Goal: Task Accomplishment & Management: Manage account settings

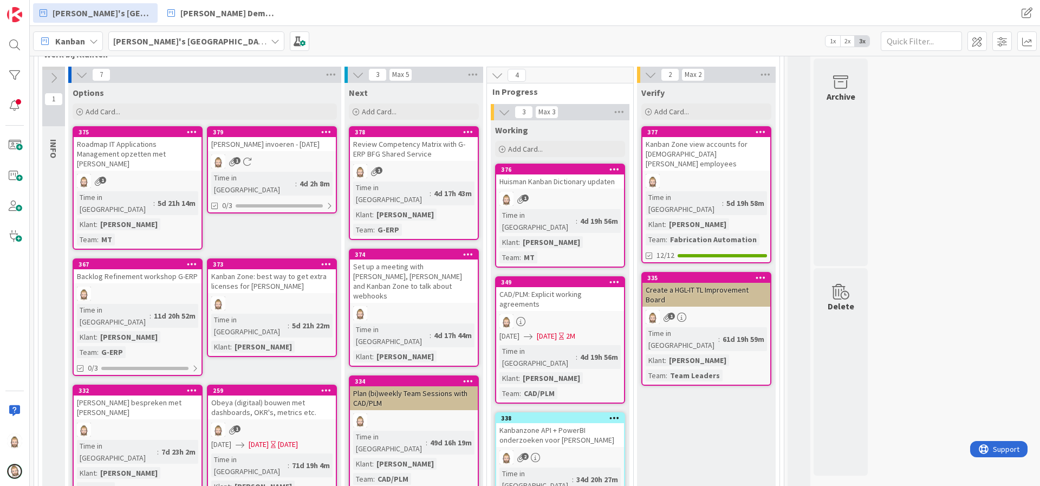
scroll to position [244, 0]
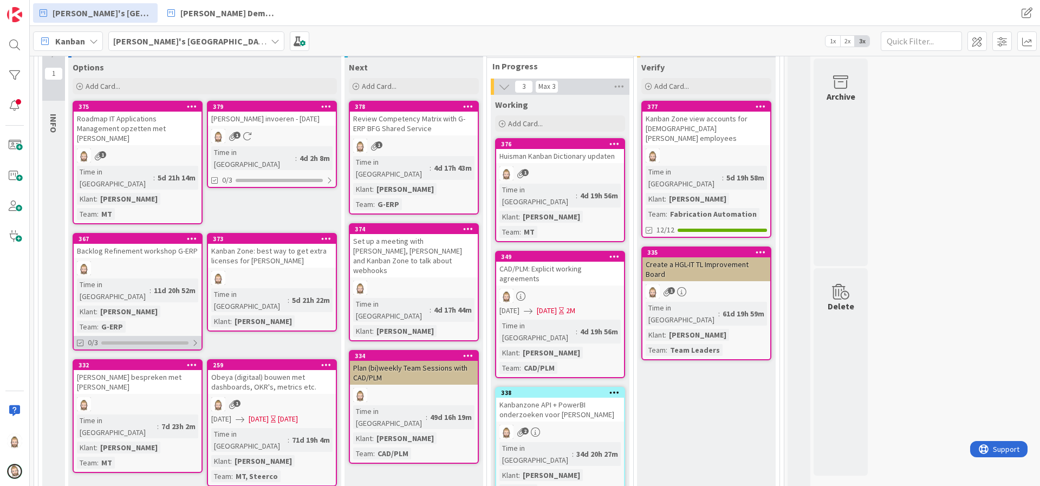
click at [190, 336] on div "0/3" at bounding box center [138, 343] width 128 height 14
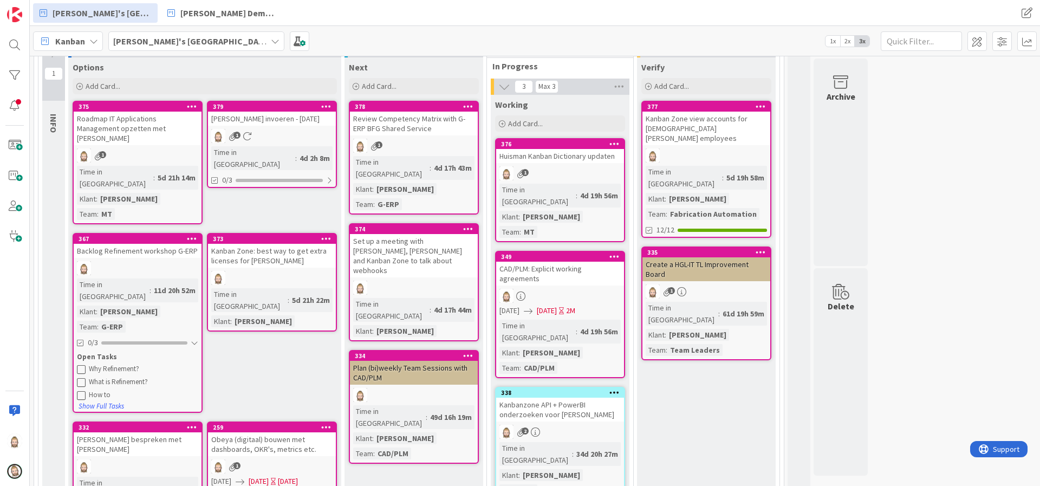
click at [159, 244] on div "Backlog Refinement workshop G-ERP" at bounding box center [138, 251] width 128 height 14
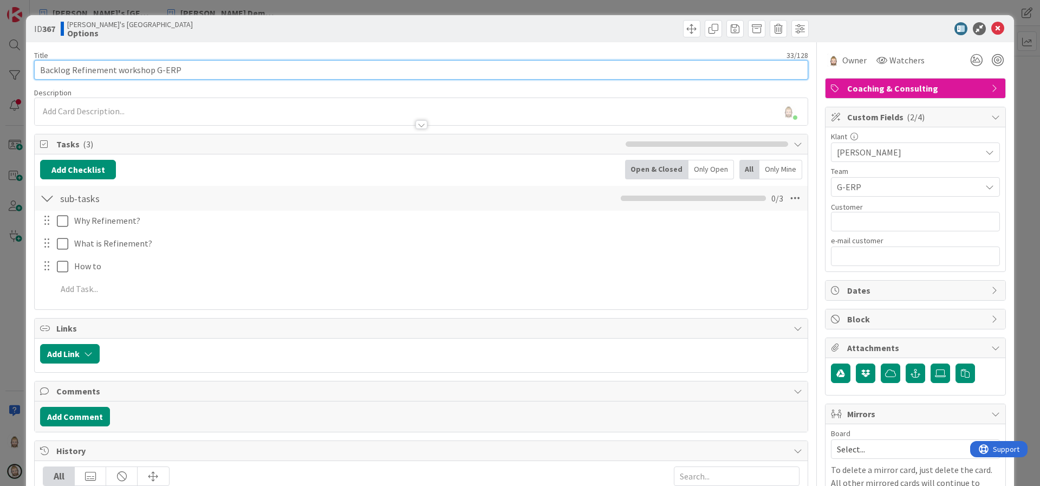
click at [240, 70] on input "Backlog Refinement workshop G-ERP" at bounding box center [421, 69] width 774 height 19
type input "Backlog Refinement workshop G-ERP"
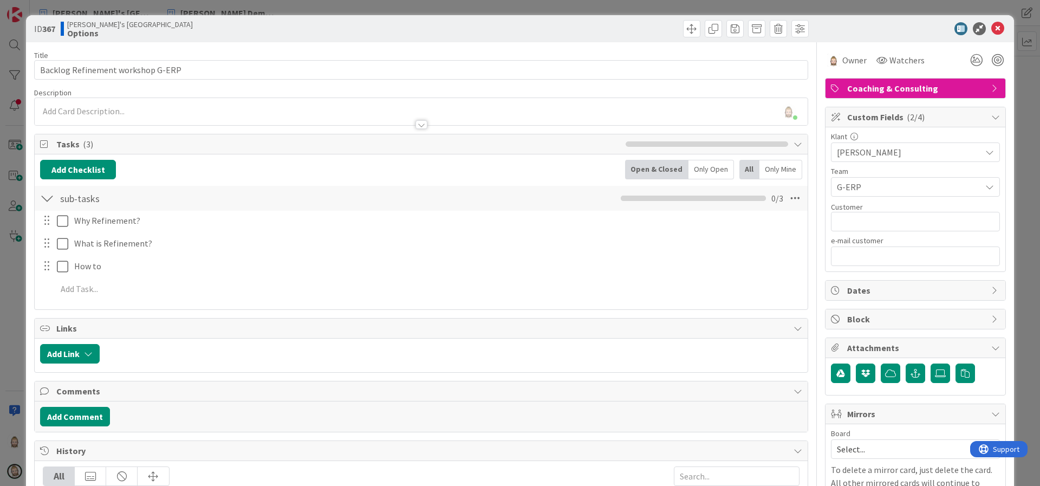
click at [385, 112] on div "[PERSON_NAME] just joined" at bounding box center [421, 111] width 773 height 27
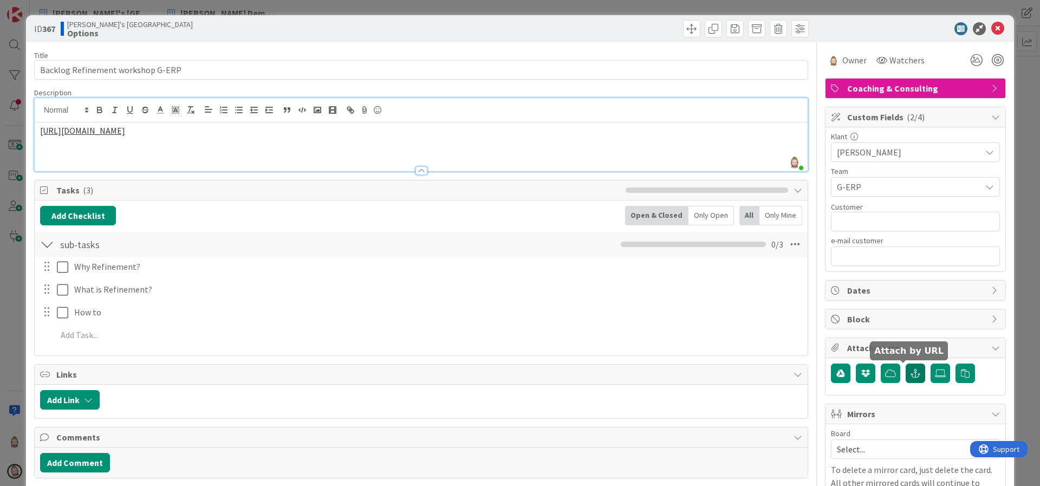
click at [911, 369] on icon "button" at bounding box center [916, 373] width 10 height 9
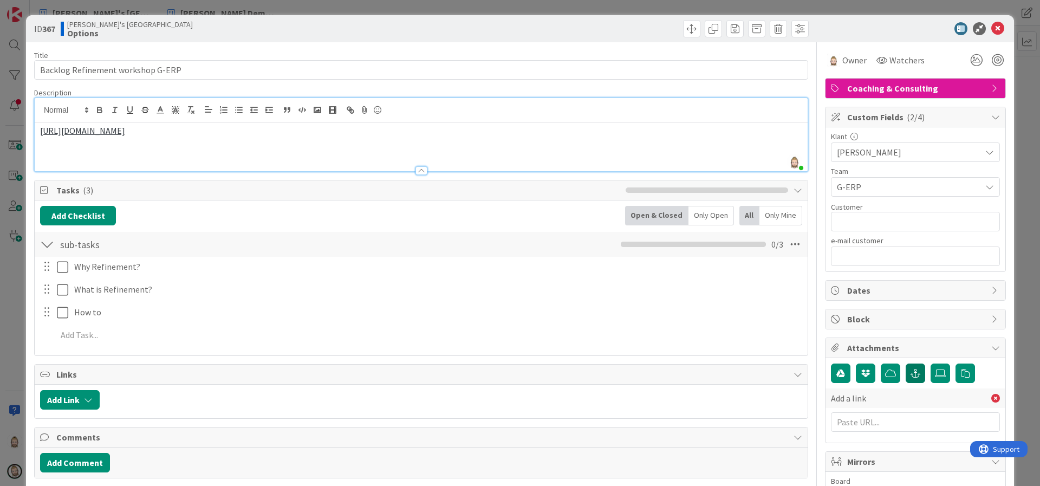
scroll to position [81, 0]
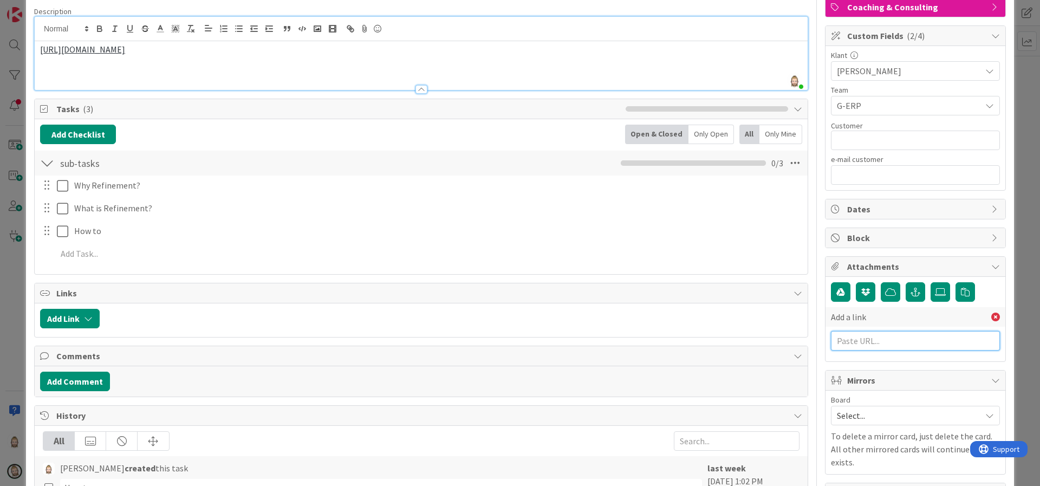
click at [875, 342] on input "text" at bounding box center [915, 340] width 169 height 19
paste input "[URL][DOMAIN_NAME]"
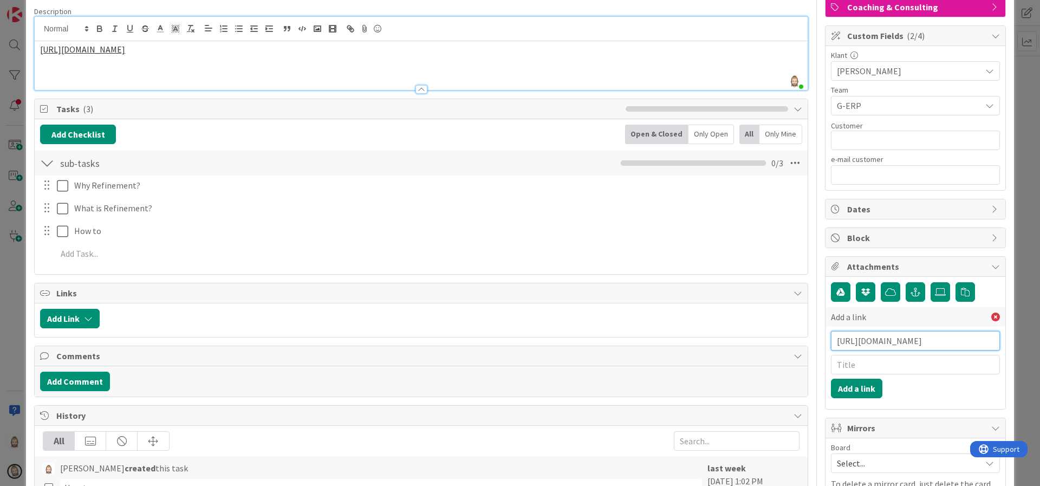
scroll to position [0, 48]
type input "[URL][DOMAIN_NAME]"
click at [866, 365] on input "text" at bounding box center [915, 364] width 169 height 19
type input "Backlog Refinement"
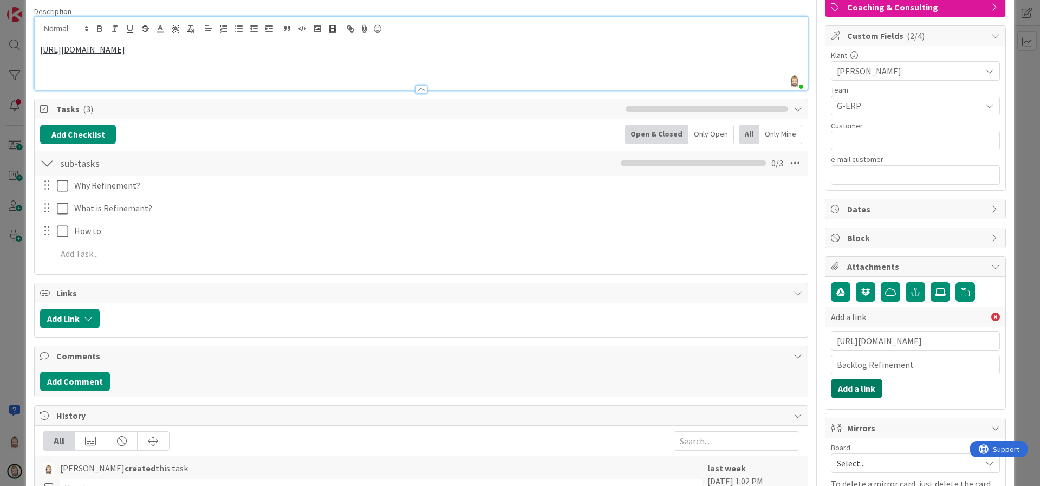
click at [859, 388] on button "Add a link" at bounding box center [856, 388] width 51 height 19
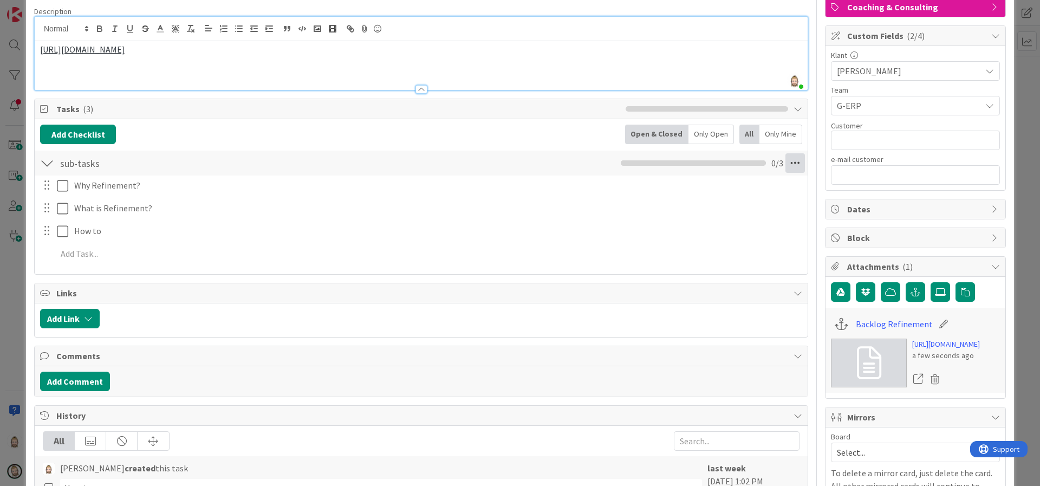
click at [786, 165] on icon at bounding box center [794, 162] width 19 height 19
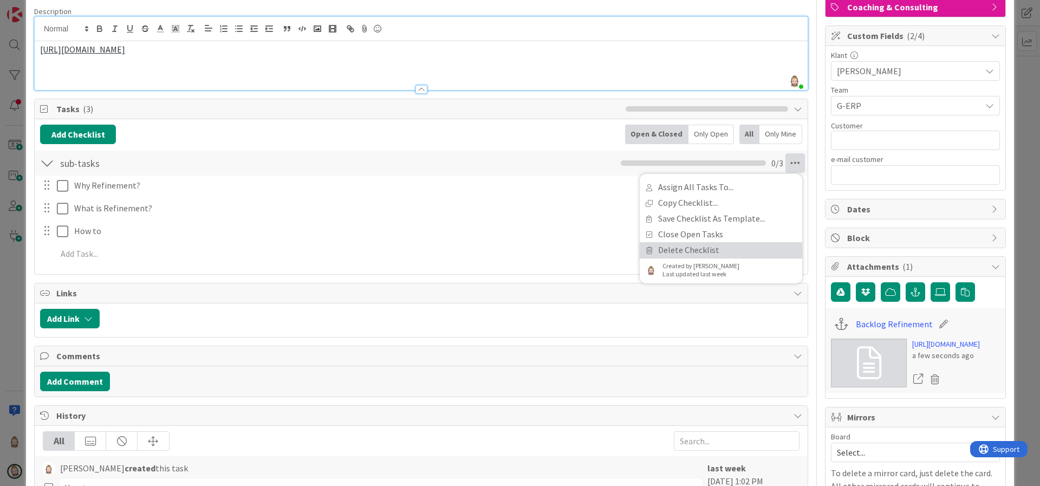
click at [694, 246] on link "Delete Checklist" at bounding box center [721, 250] width 162 height 16
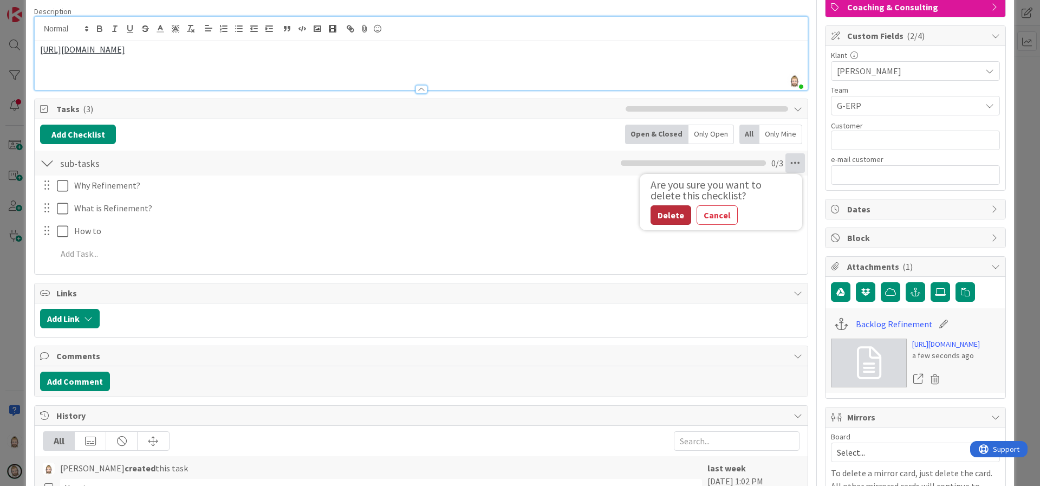
click at [666, 218] on button "Delete" at bounding box center [671, 214] width 41 height 19
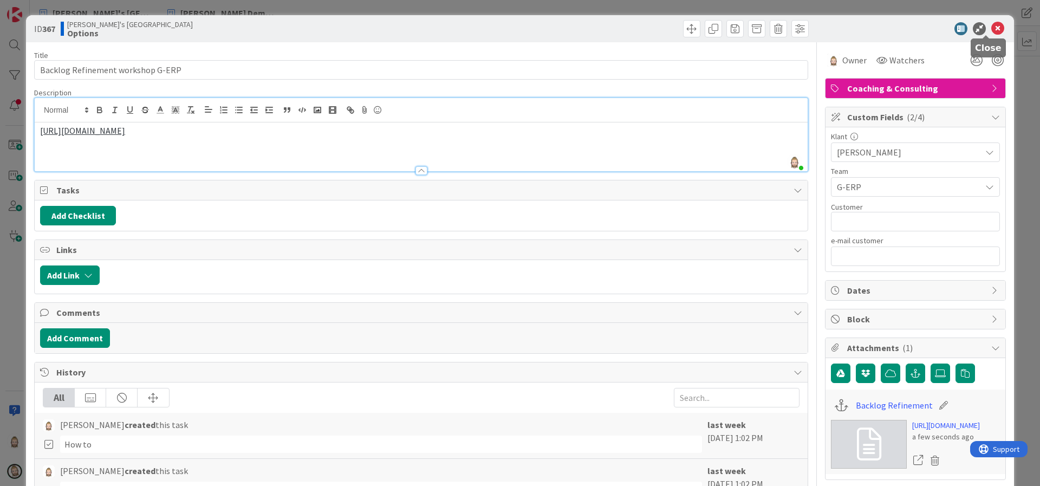
click at [991, 25] on icon at bounding box center [997, 28] width 13 height 13
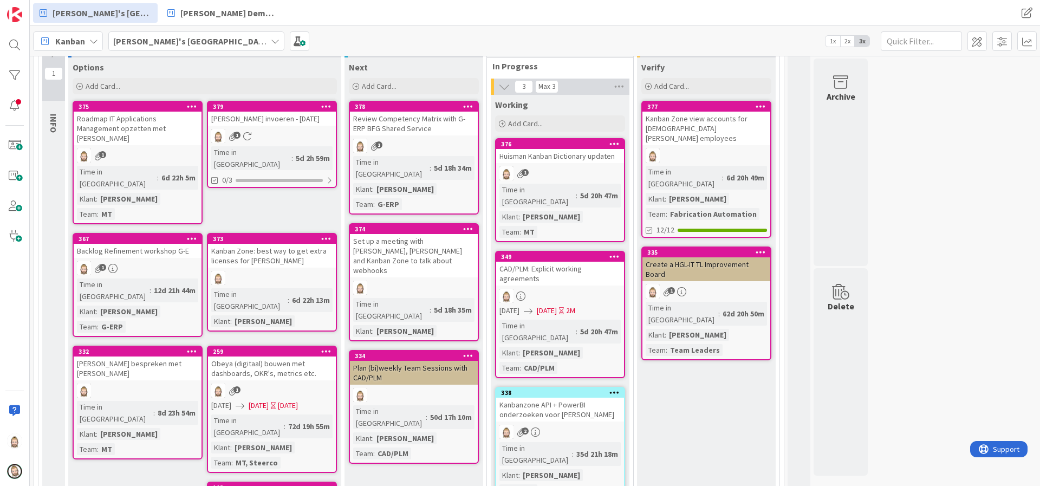
click at [189, 235] on icon at bounding box center [192, 239] width 10 height 8
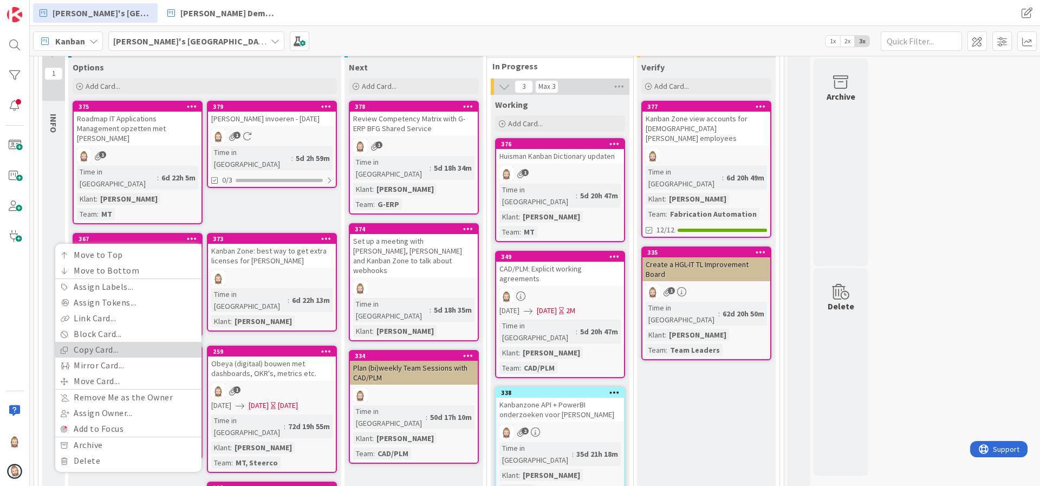
click at [148, 342] on link "Copy Card..." at bounding box center [128, 350] width 146 height 16
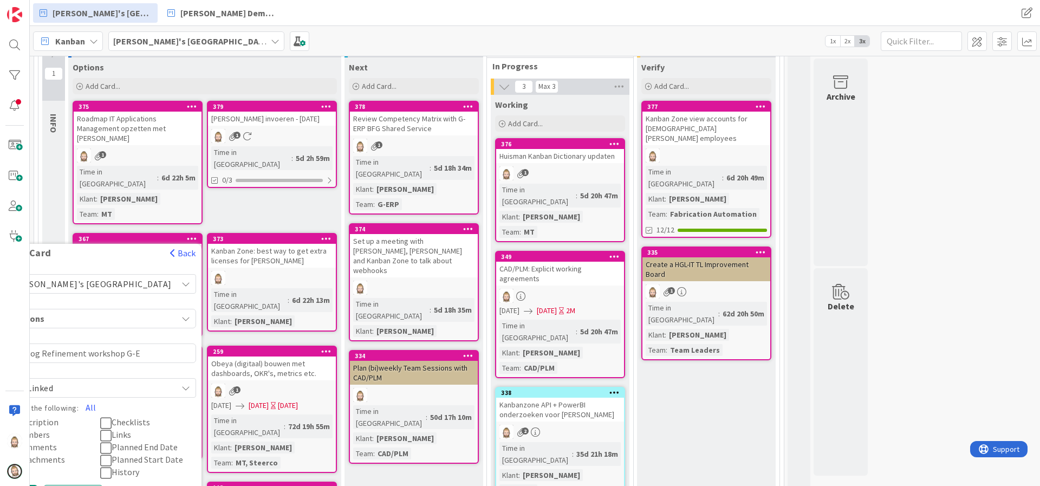
click at [179, 343] on textarea "Backlog Refinement workshop G-E" at bounding box center [100, 352] width 192 height 19
type textarea "x"
type textarea "Backlog Refinement workshop G-"
type textarea "x"
type textarea "Backlog Refinement workshop G"
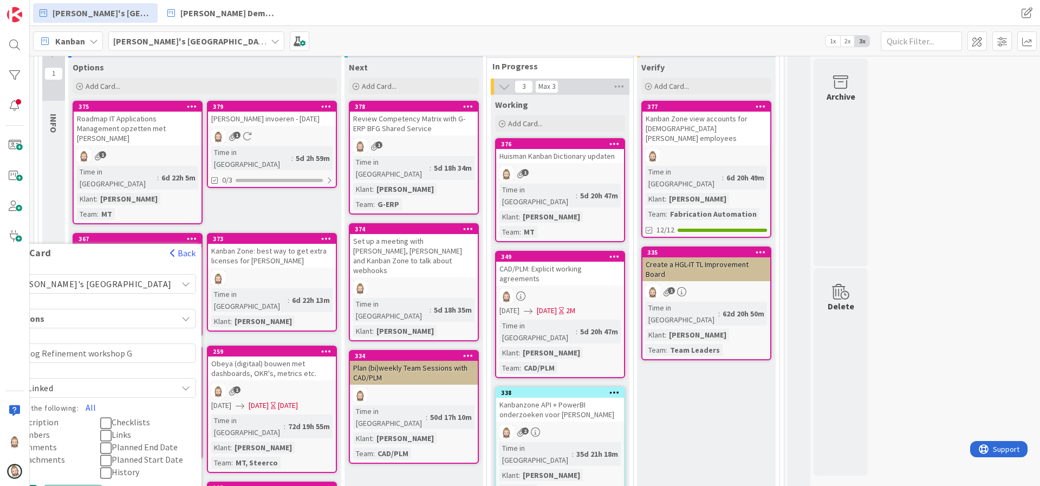
type textarea "x"
type textarea "Backlog Refinement workshop"
type textarea "x"
type textarea "Backlog Refinement workshop E"
type textarea "x"
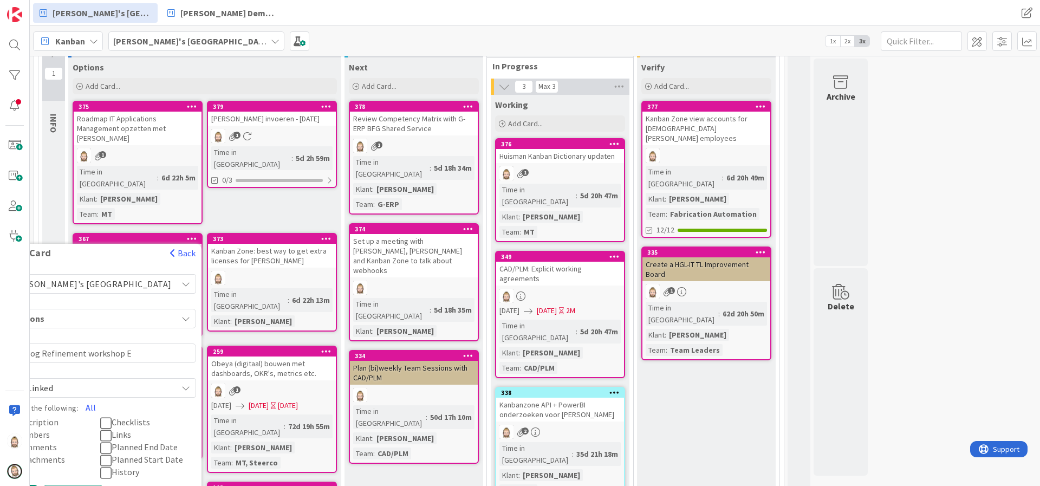
type textarea "Backlog Refinement workshop ES"
type textarea "x"
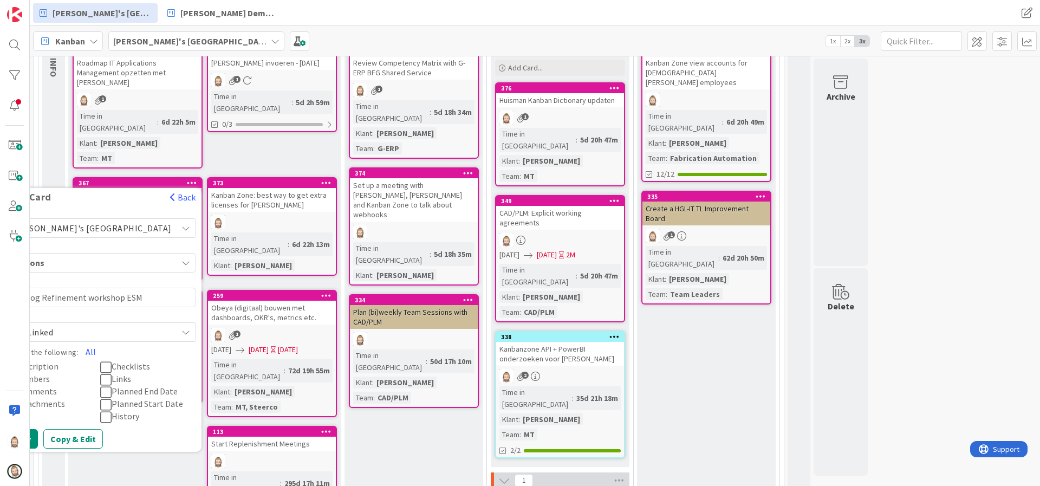
scroll to position [325, 0]
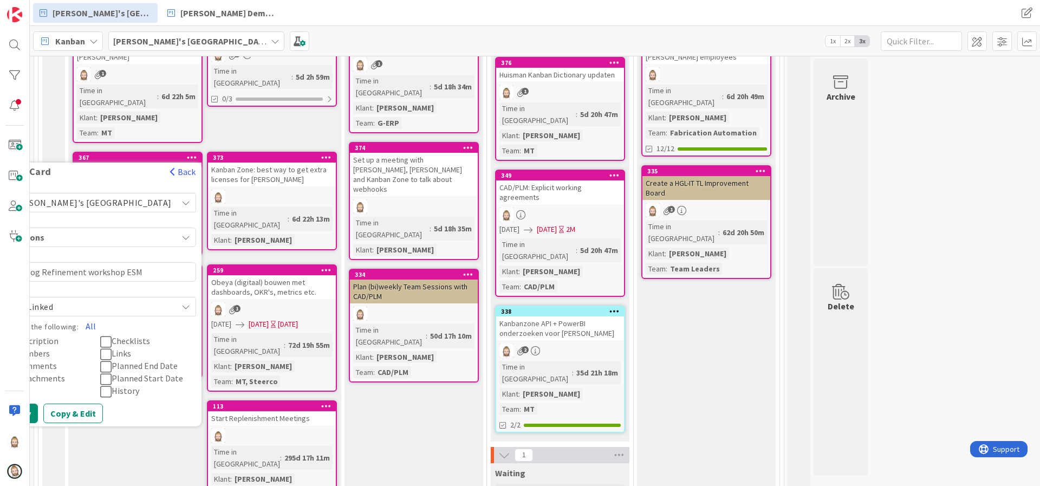
type textarea "Backlog Refinement workshop ESM"
click at [15, 335] on icon at bounding box center [9, 341] width 11 height 13
click at [15, 348] on icon at bounding box center [9, 354] width 11 height 13
click at [15, 360] on icon at bounding box center [9, 366] width 11 height 13
click at [15, 373] on icon at bounding box center [9, 379] width 11 height 13
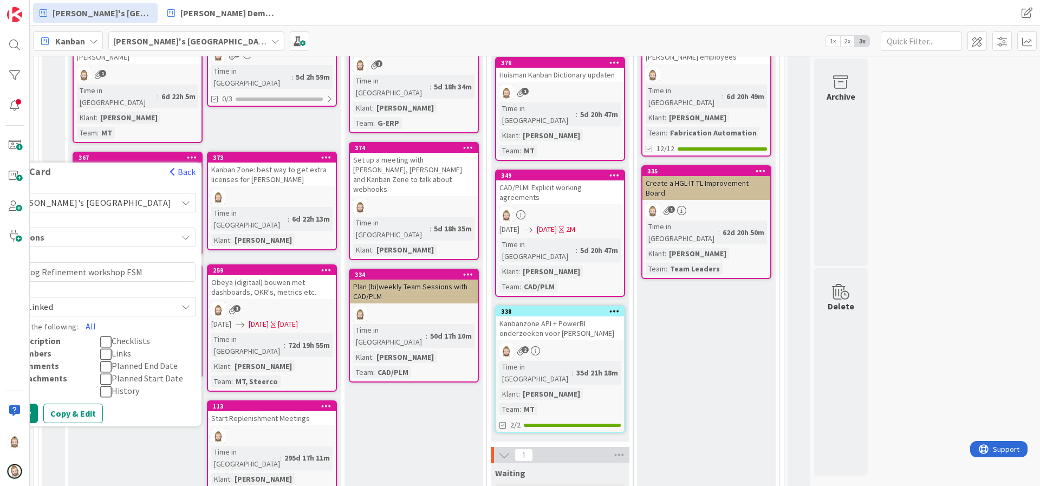
click at [112, 335] on icon at bounding box center [105, 341] width 11 height 13
click at [112, 348] on icon at bounding box center [105, 354] width 11 height 13
click at [38, 404] on button "Copy" at bounding box center [21, 413] width 34 height 19
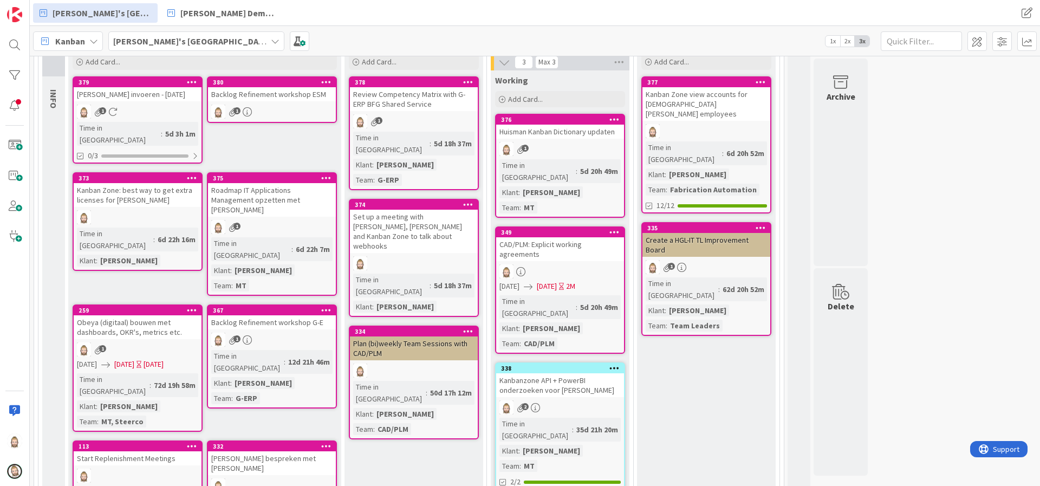
scroll to position [244, 0]
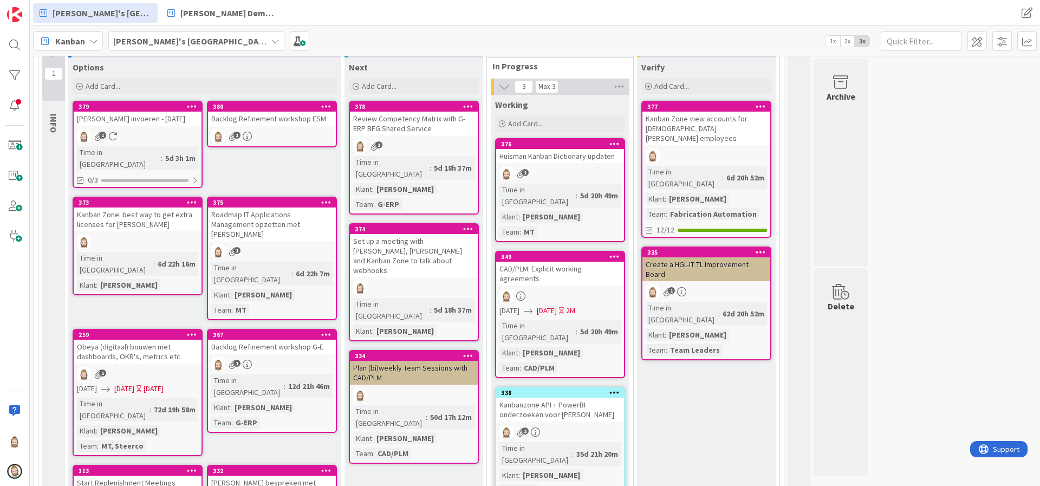
click at [271, 340] on div "Backlog Refinement workshop G-E" at bounding box center [272, 347] width 128 height 14
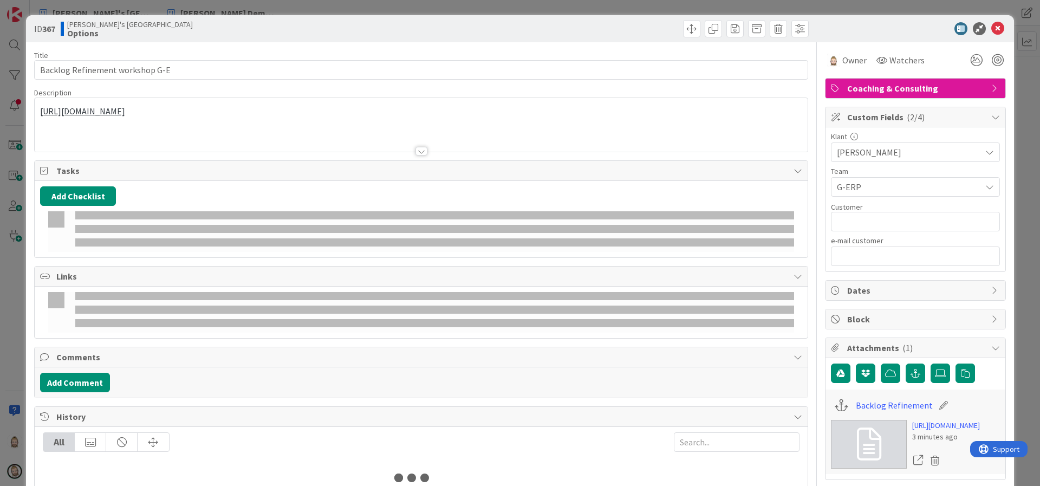
type textarea "x"
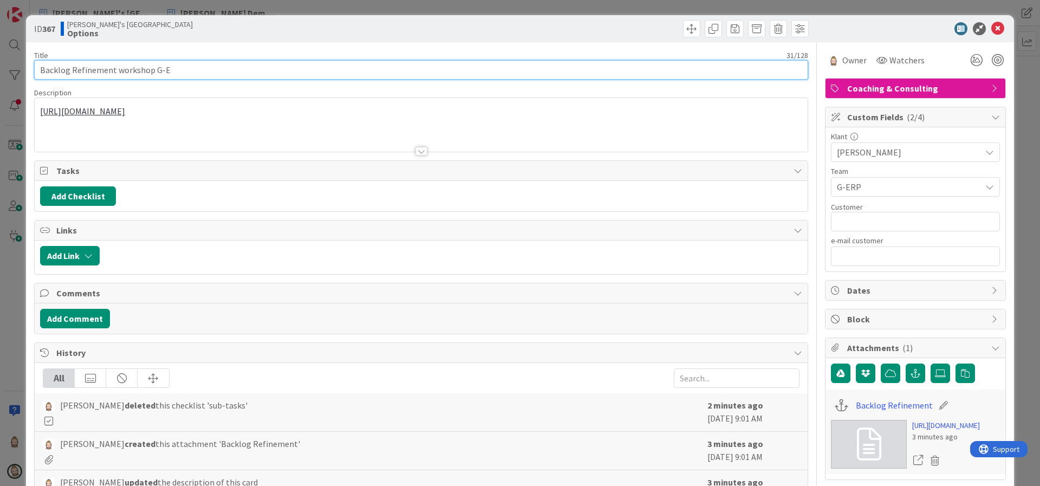
click at [210, 68] on input "Backlog Refinement workshop G-E" at bounding box center [421, 69] width 774 height 19
type input "Backlog Refinement workshop G-ERP"
type textarea "x"
type input "Backlog Refinement workshop G-ERP"
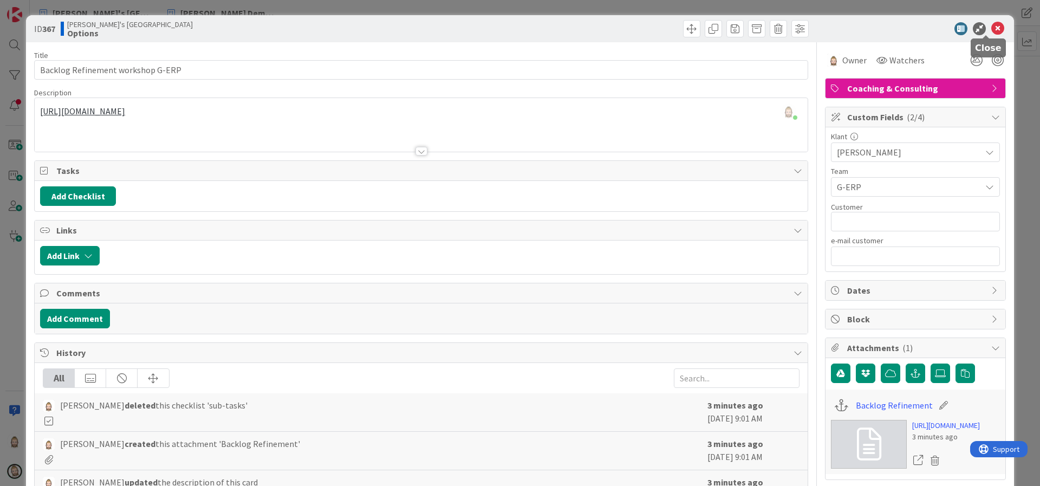
click at [991, 26] on icon at bounding box center [997, 28] width 13 height 13
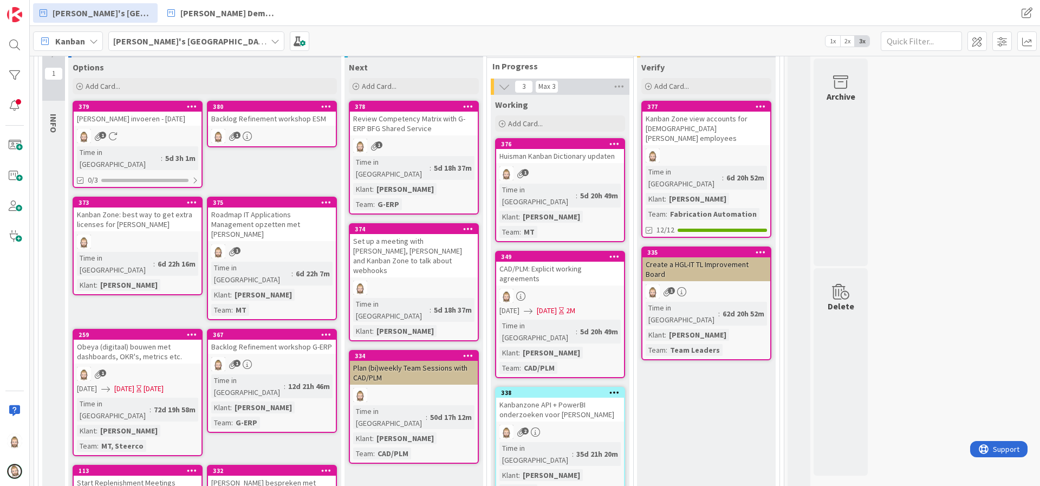
click at [288, 119] on div "Backlog Refinement workshop ESM" at bounding box center [272, 119] width 128 height 14
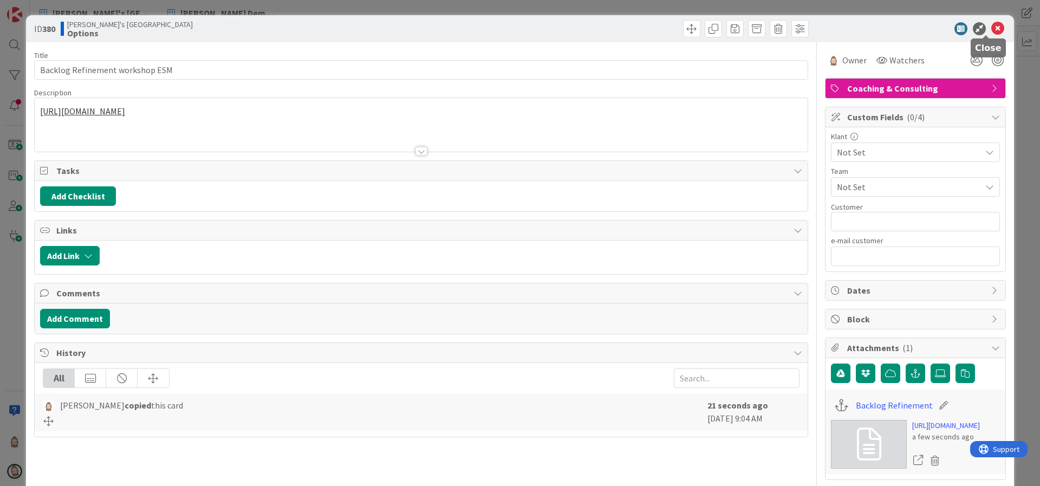
click at [991, 23] on icon at bounding box center [997, 28] width 13 height 13
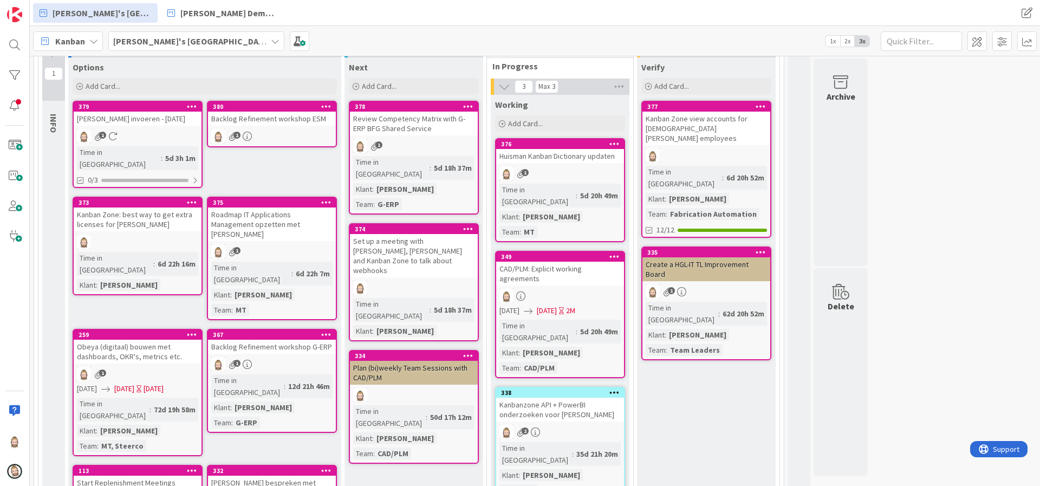
click at [324, 106] on icon at bounding box center [326, 106] width 10 height 8
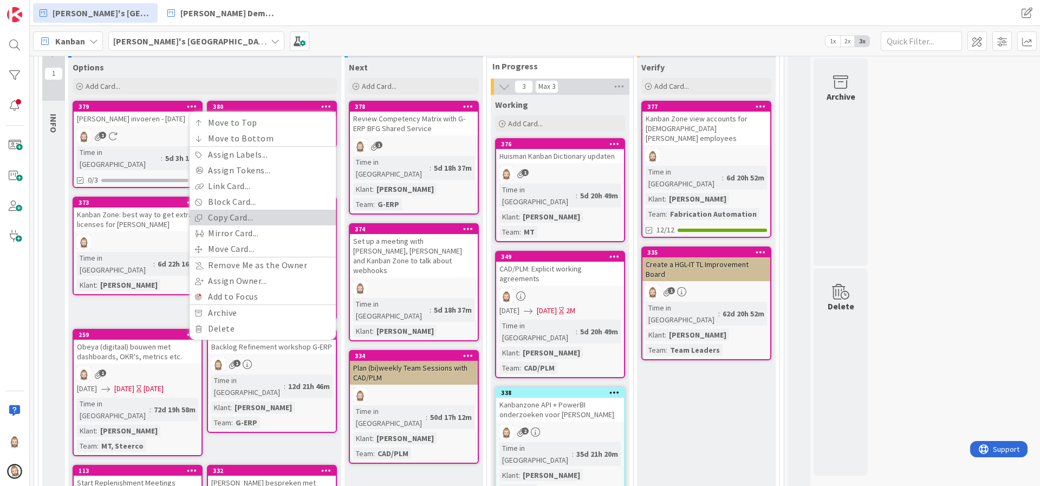
click at [261, 216] on link "Copy Card..." at bounding box center [263, 218] width 146 height 16
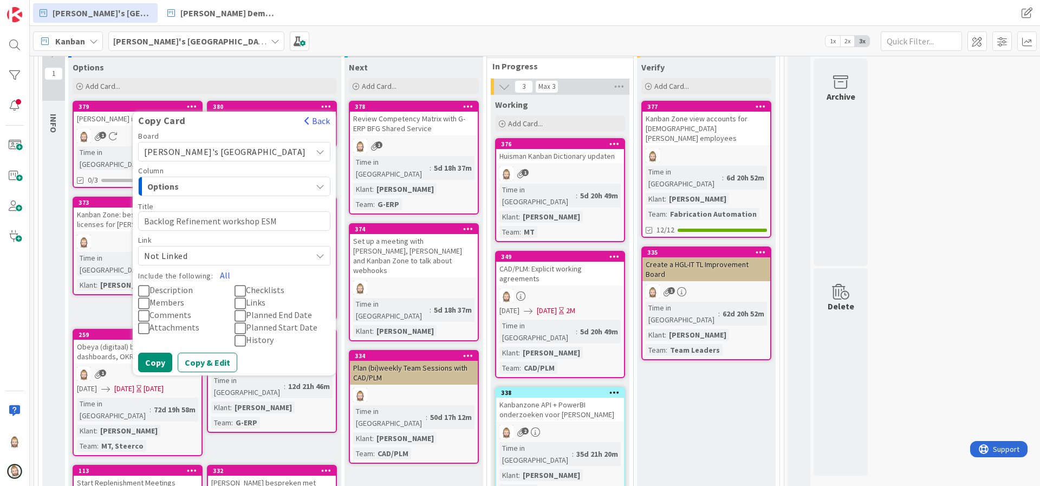
click at [321, 221] on textarea "Backlog Refinement workshop ESM" at bounding box center [234, 220] width 192 height 19
type textarea "x"
type textarea "Backlog Refinement workshop C"
type textarea "x"
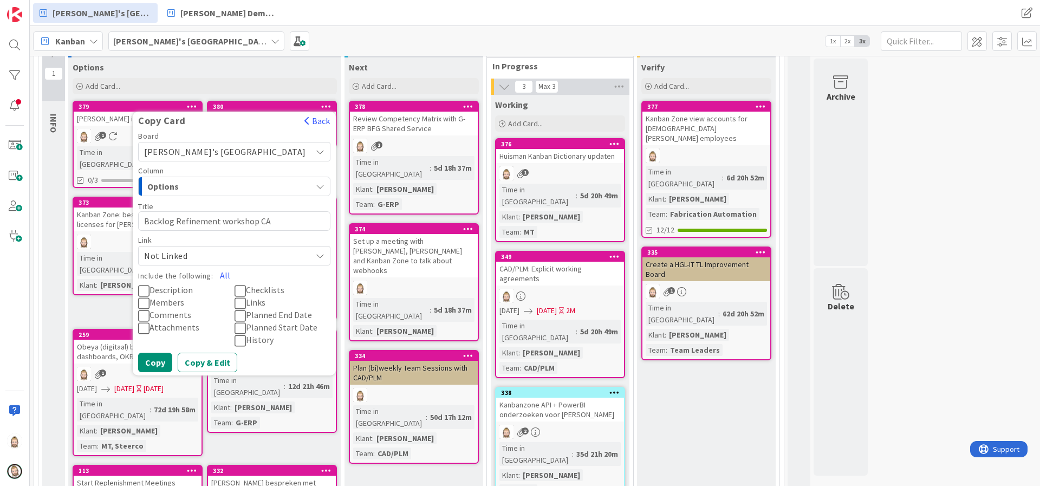
type textarea "Backlog Refinement workshop CAD"
type textarea "x"
type textarea "Backlog Refinement workshop CAD/"
type textarea "x"
type textarea "Backlog Refinement workshop CAD/P"
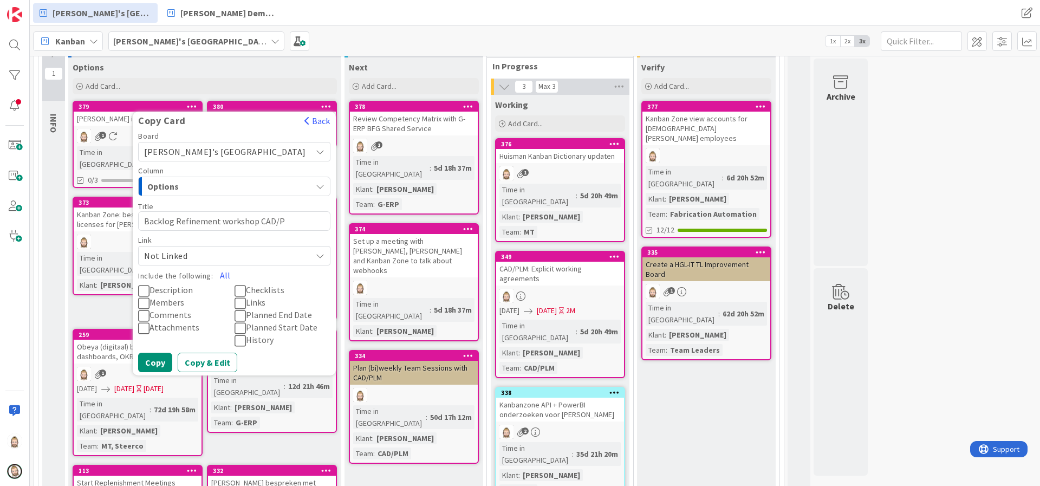
type textarea "x"
type textarea "Backlog Refinement workshop CAD/PL"
type textarea "x"
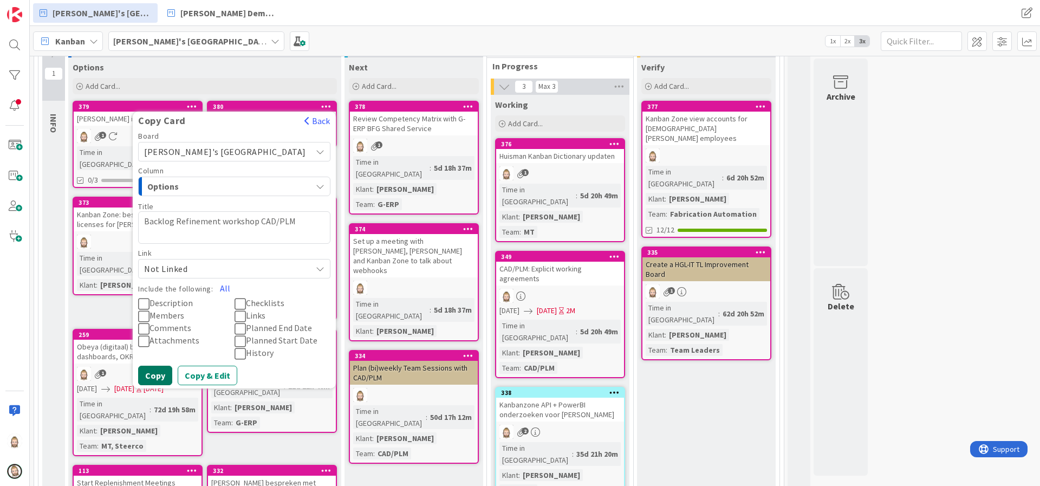
type textarea "Backlog Refinement workshop CAD/PLM"
click at [172, 383] on button "Copy" at bounding box center [155, 375] width 34 height 19
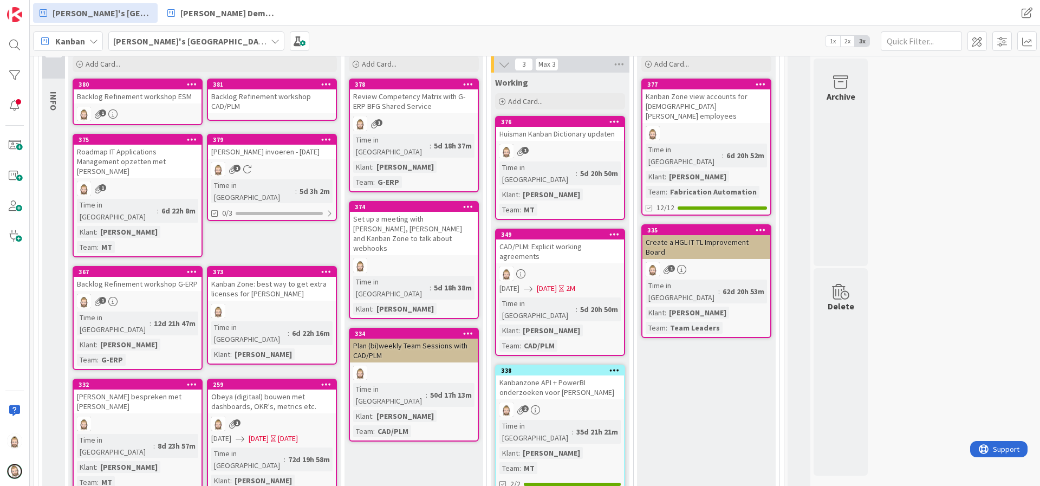
scroll to position [244, 0]
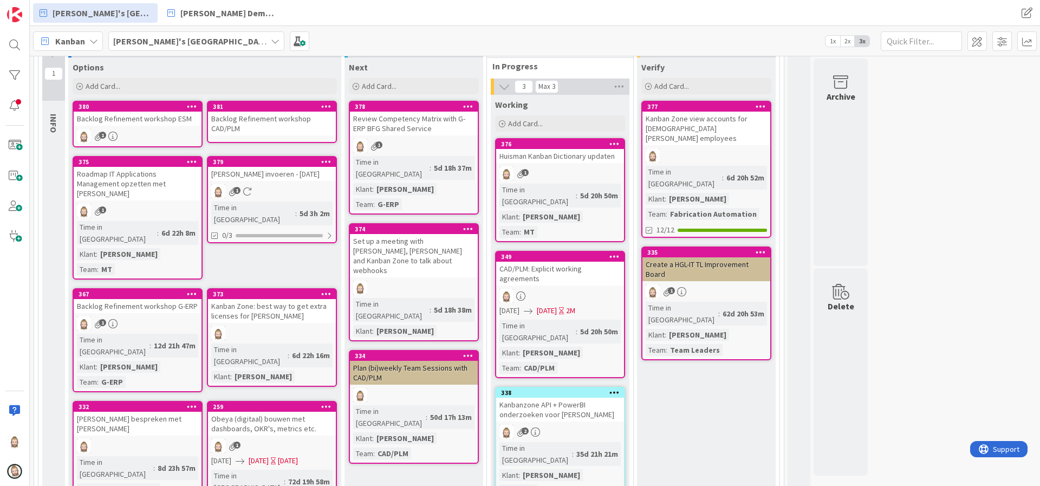
click at [328, 103] on icon at bounding box center [326, 106] width 10 height 8
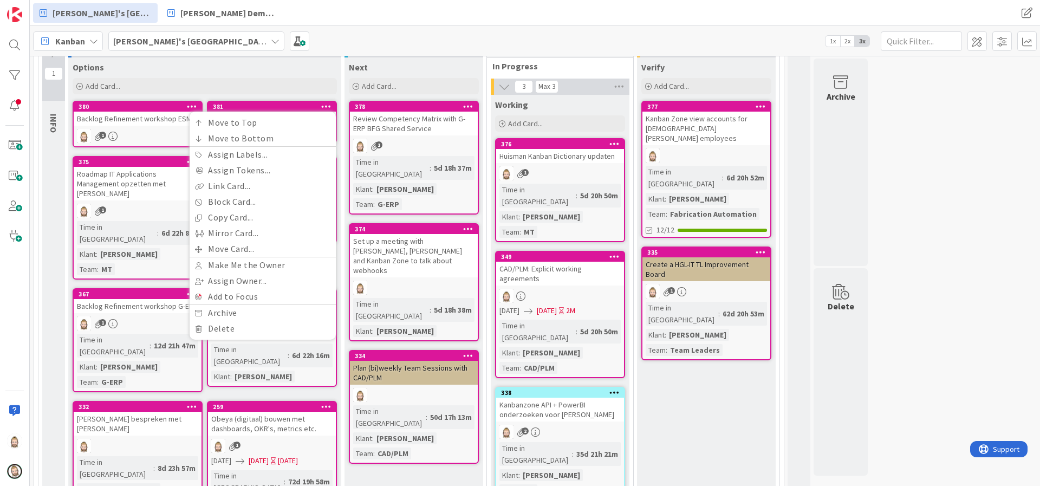
type textarea "x"
